Goal: Task Accomplishment & Management: Use online tool/utility

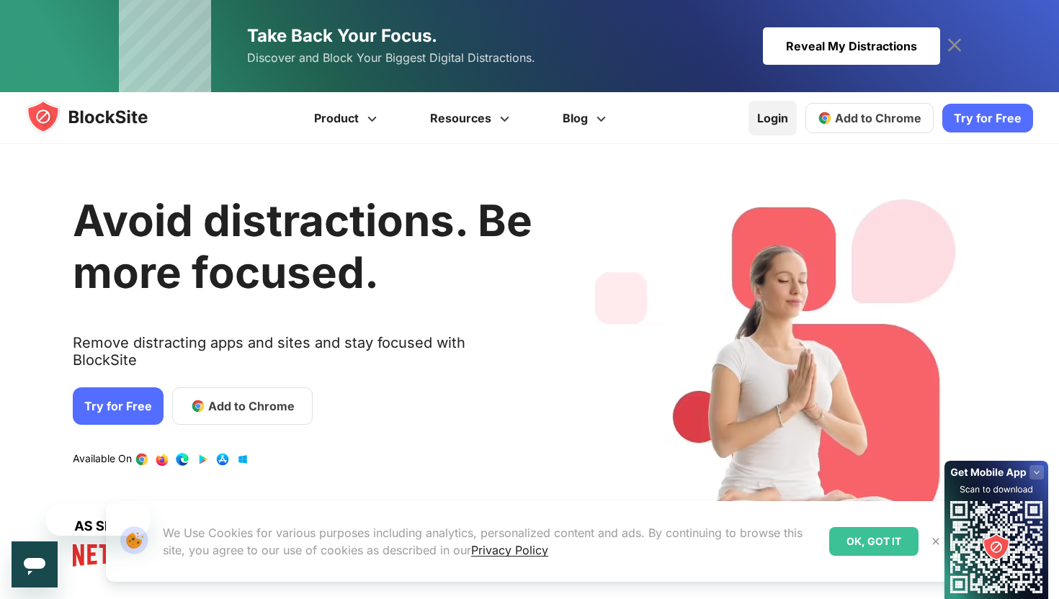
click at [774, 124] on link "Login" at bounding box center [773, 118] width 48 height 35
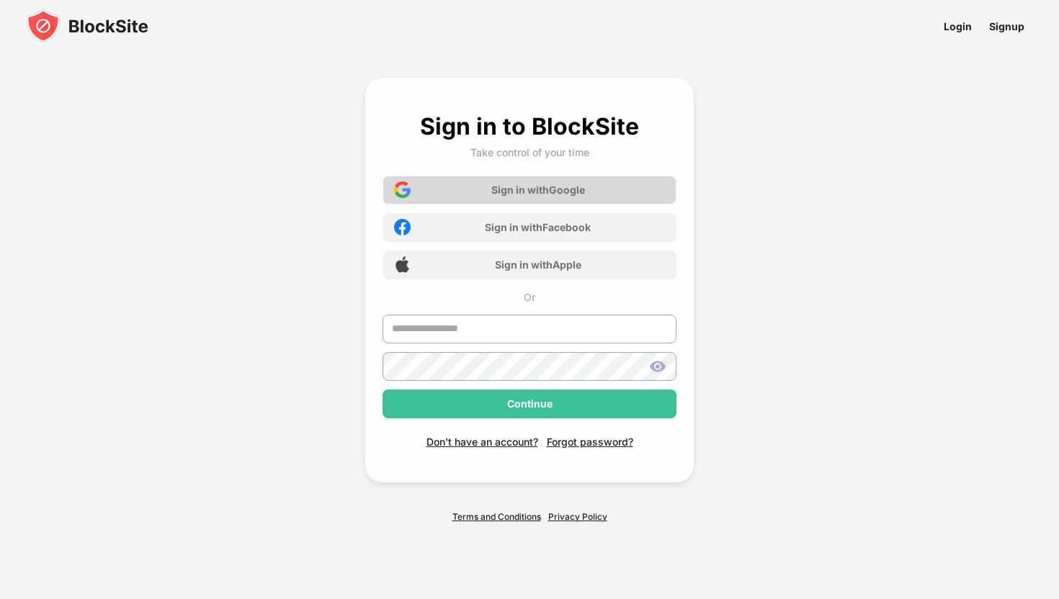
click at [450, 194] on div "Sign in with Google" at bounding box center [530, 190] width 294 height 29
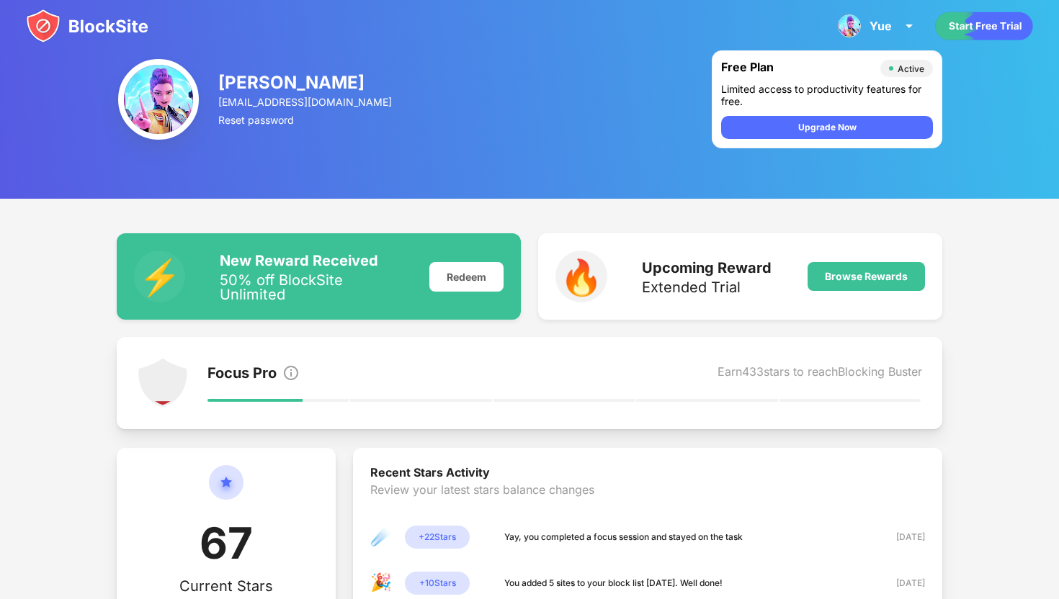
click at [122, 30] on img at bounding box center [87, 26] width 122 height 35
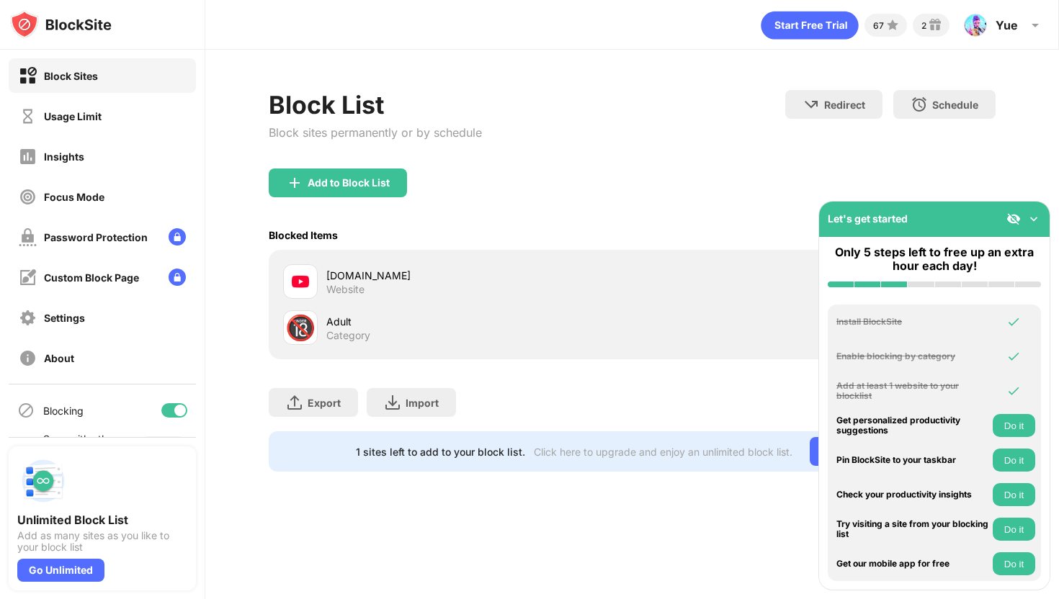
click at [1036, 212] on img at bounding box center [1034, 219] width 14 height 14
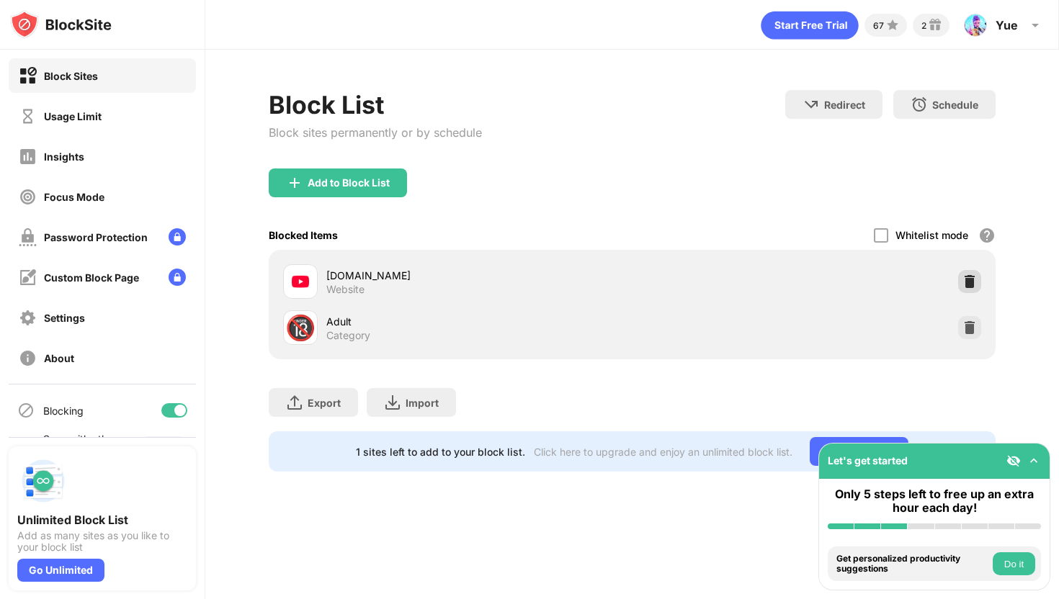
click at [969, 283] on img at bounding box center [970, 282] width 14 height 14
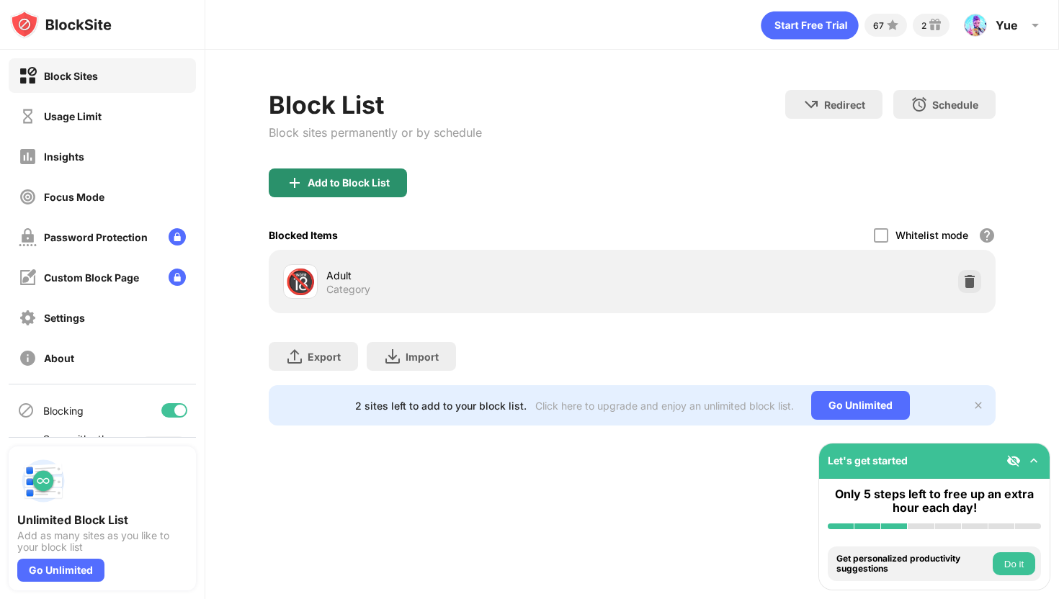
click at [372, 176] on div "Add to Block List" at bounding box center [338, 183] width 138 height 29
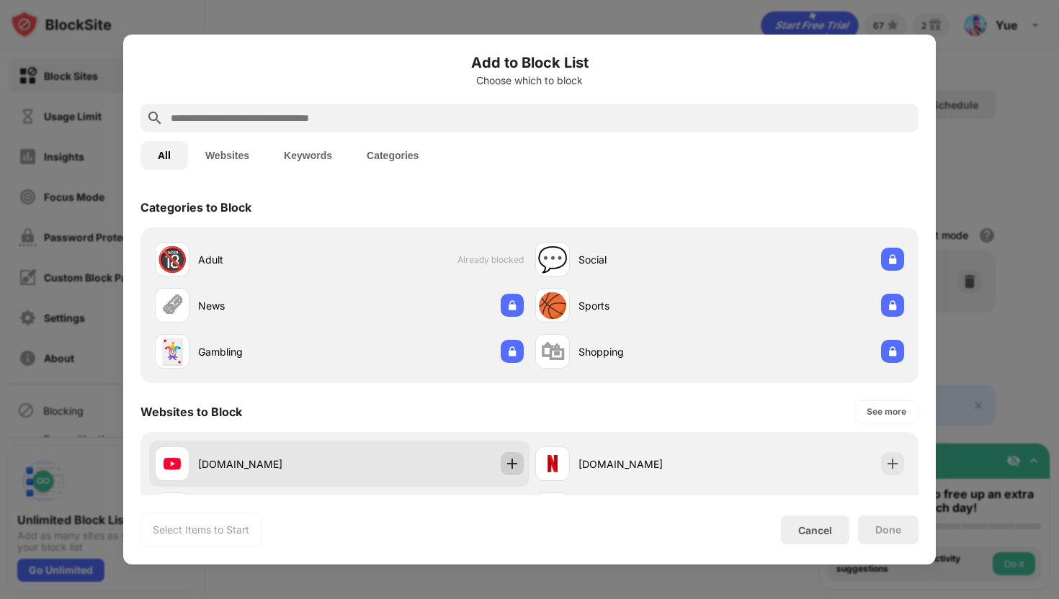
click at [506, 471] on div at bounding box center [512, 463] width 23 height 23
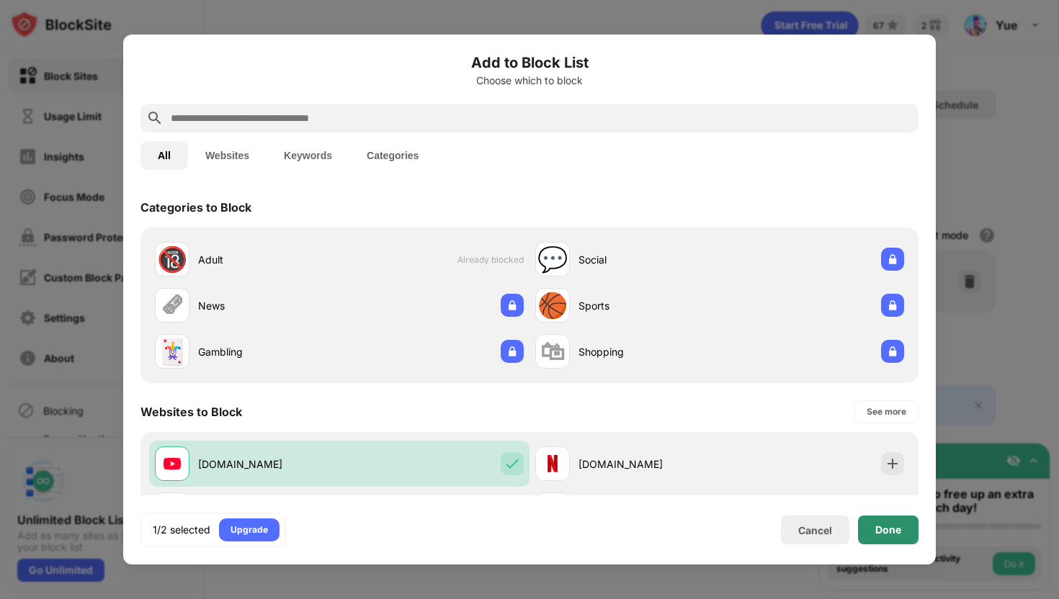
click at [894, 532] on div "Done" at bounding box center [888, 531] width 26 height 12
